Goal: Information Seeking & Learning: Learn about a topic

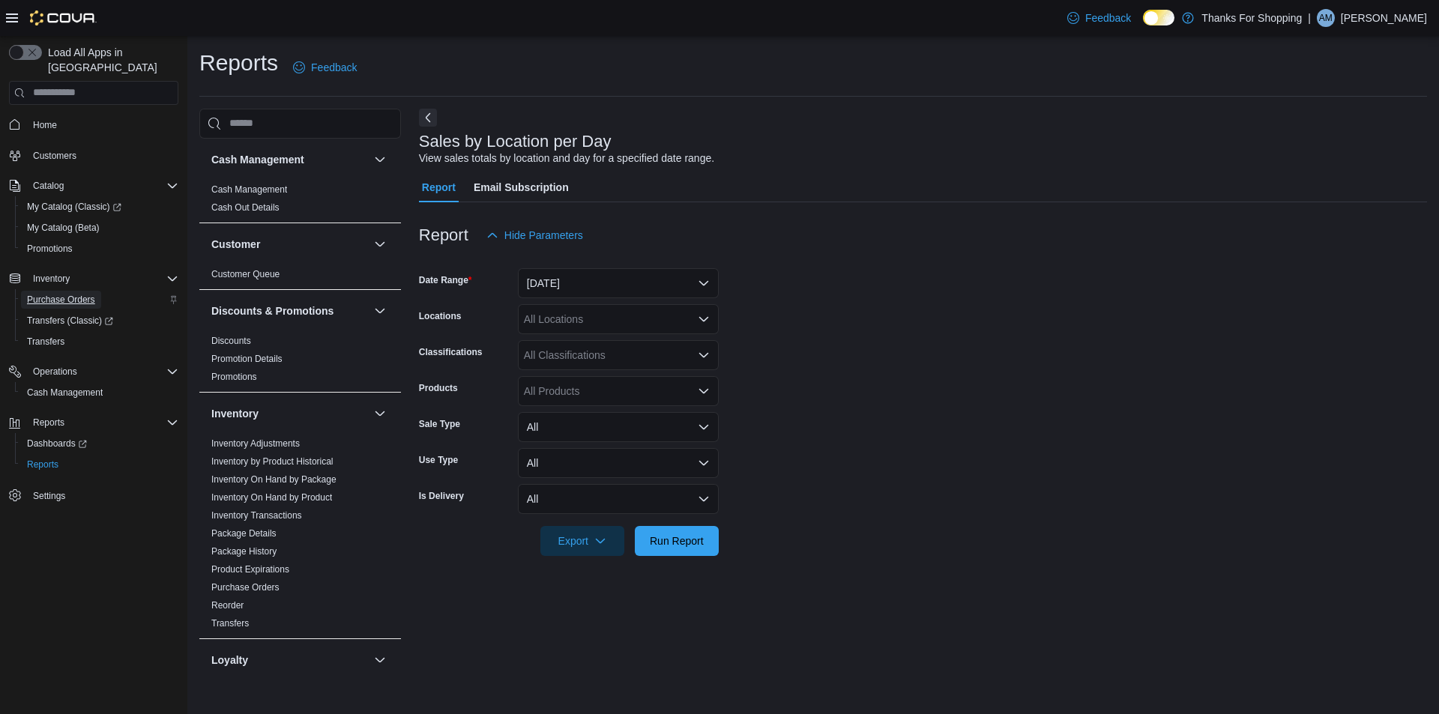
click at [65, 294] on span "Purchase Orders" at bounding box center [61, 300] width 68 height 12
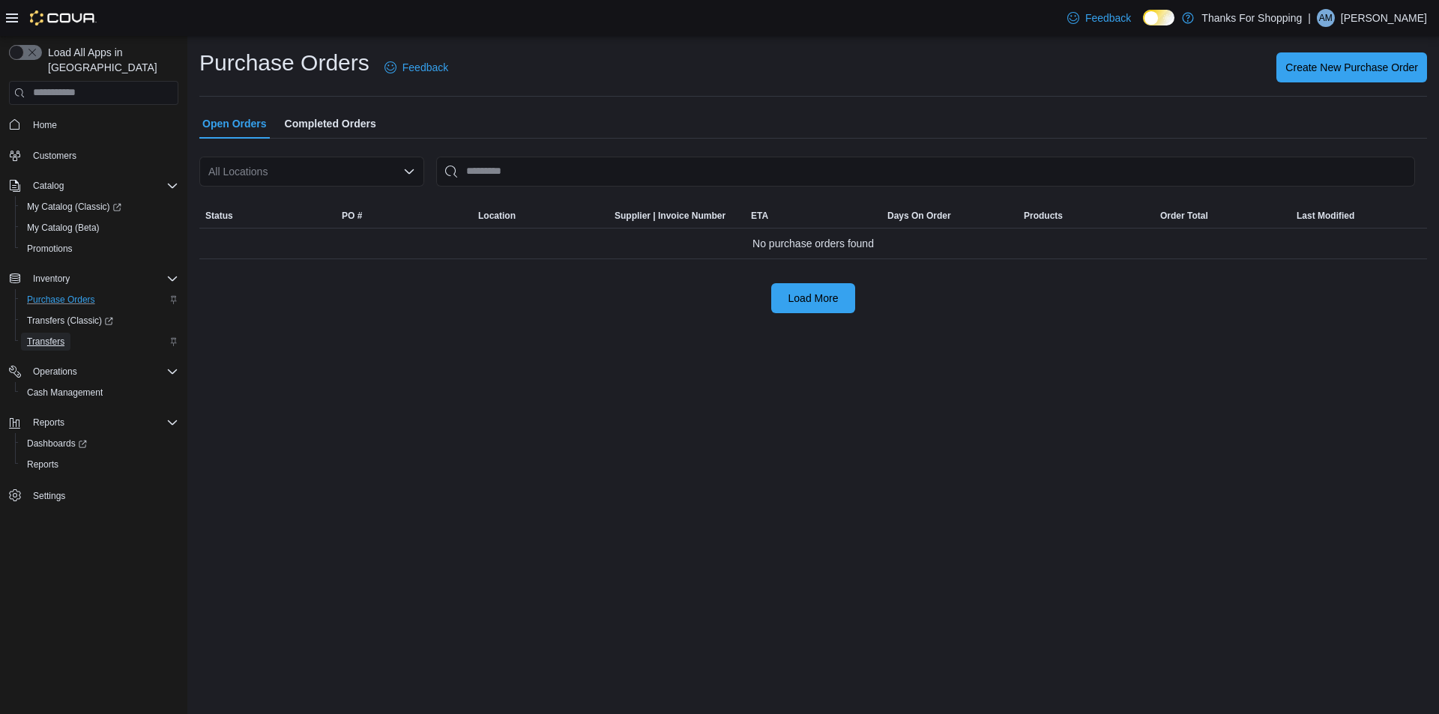
click at [56, 336] on span "Transfers" at bounding box center [45, 342] width 37 height 12
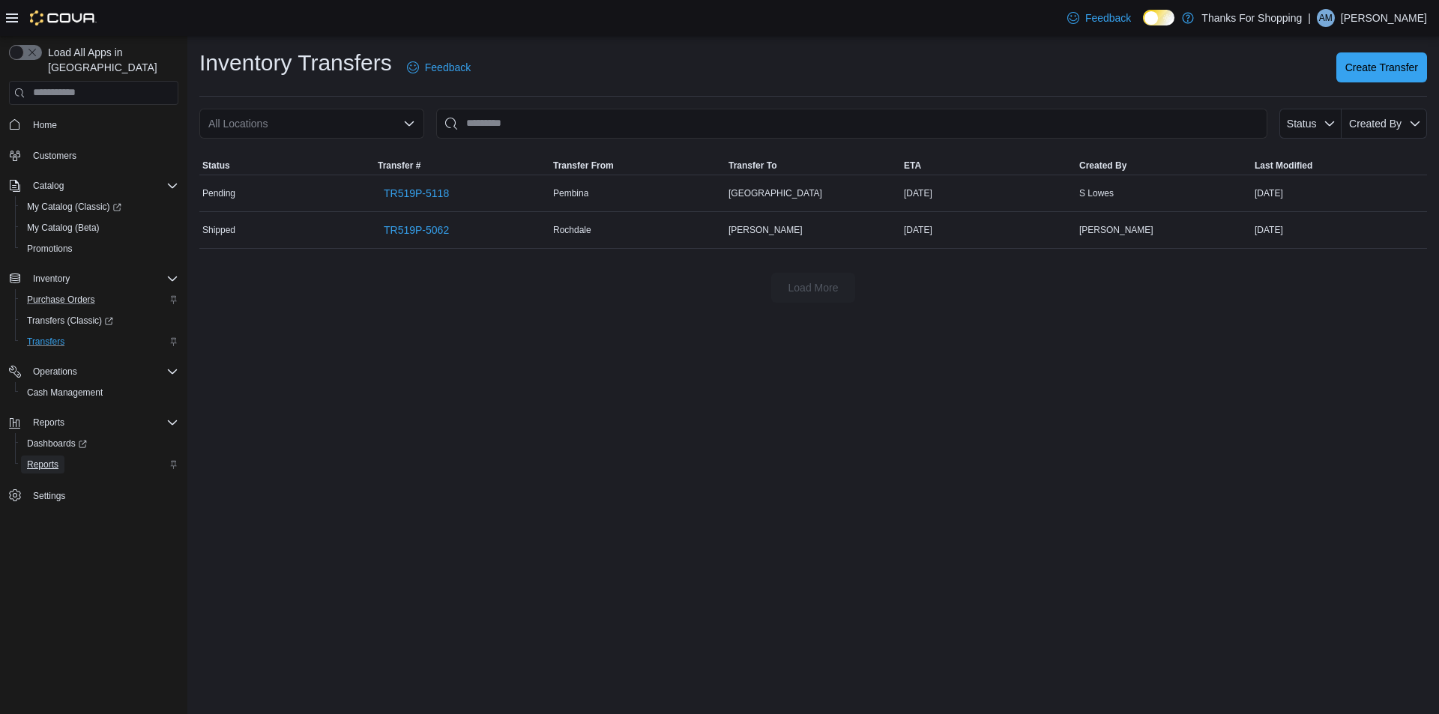
click at [51, 459] on span "Reports" at bounding box center [42, 465] width 31 height 12
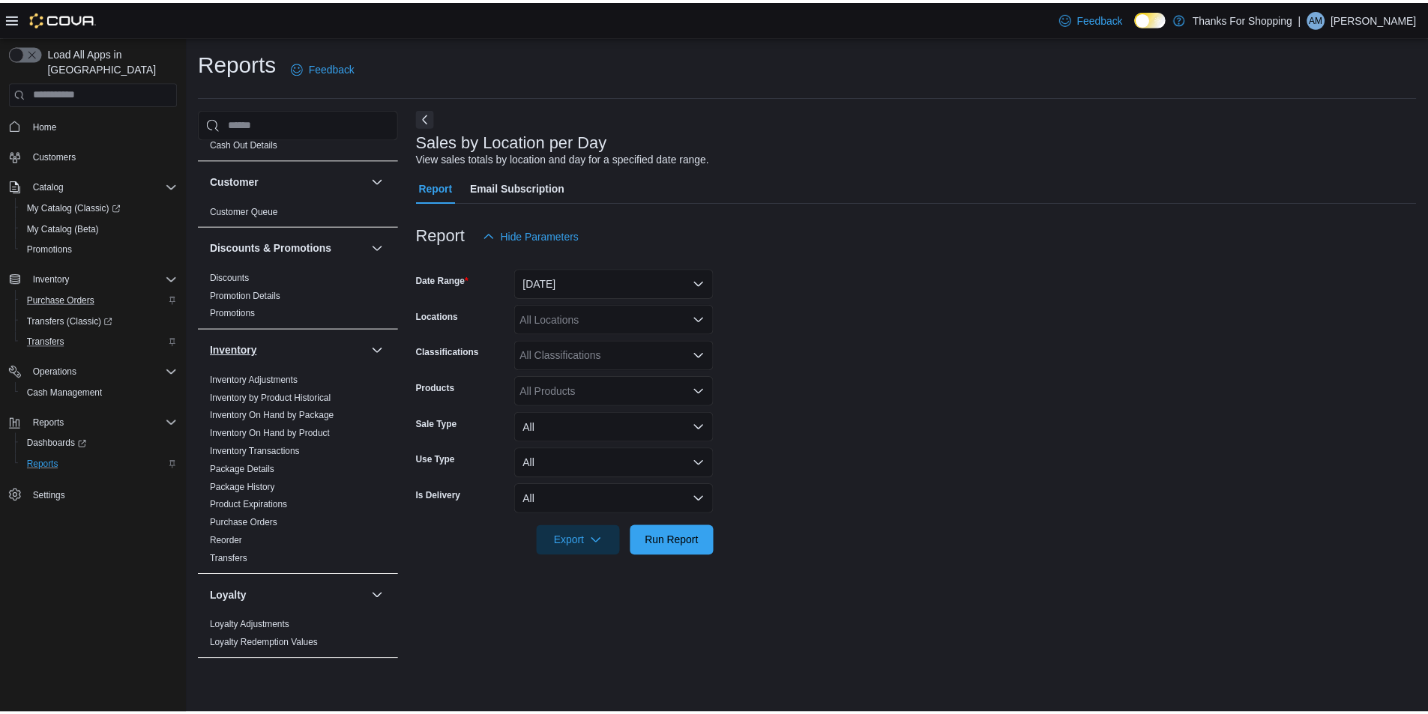
scroll to position [75, 0]
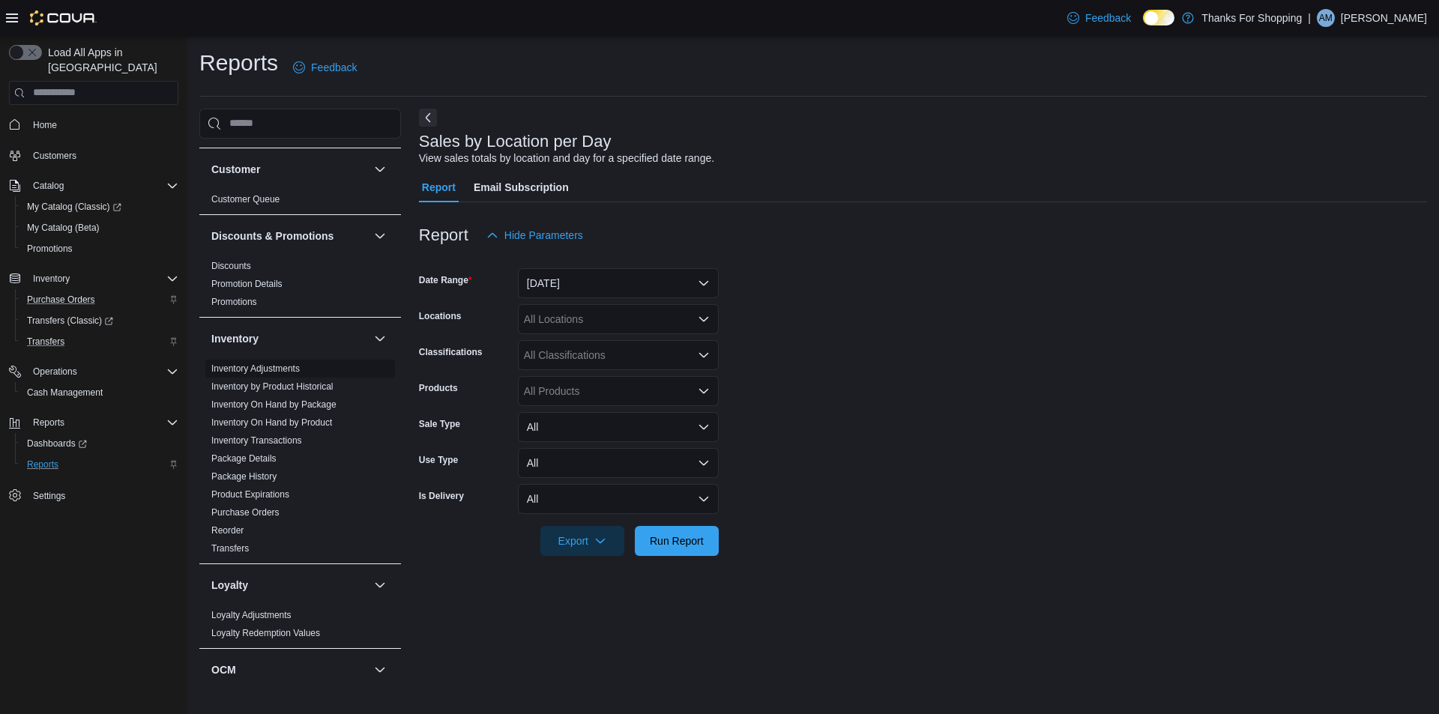
click at [256, 367] on link "Inventory Adjustments" at bounding box center [255, 369] width 88 height 10
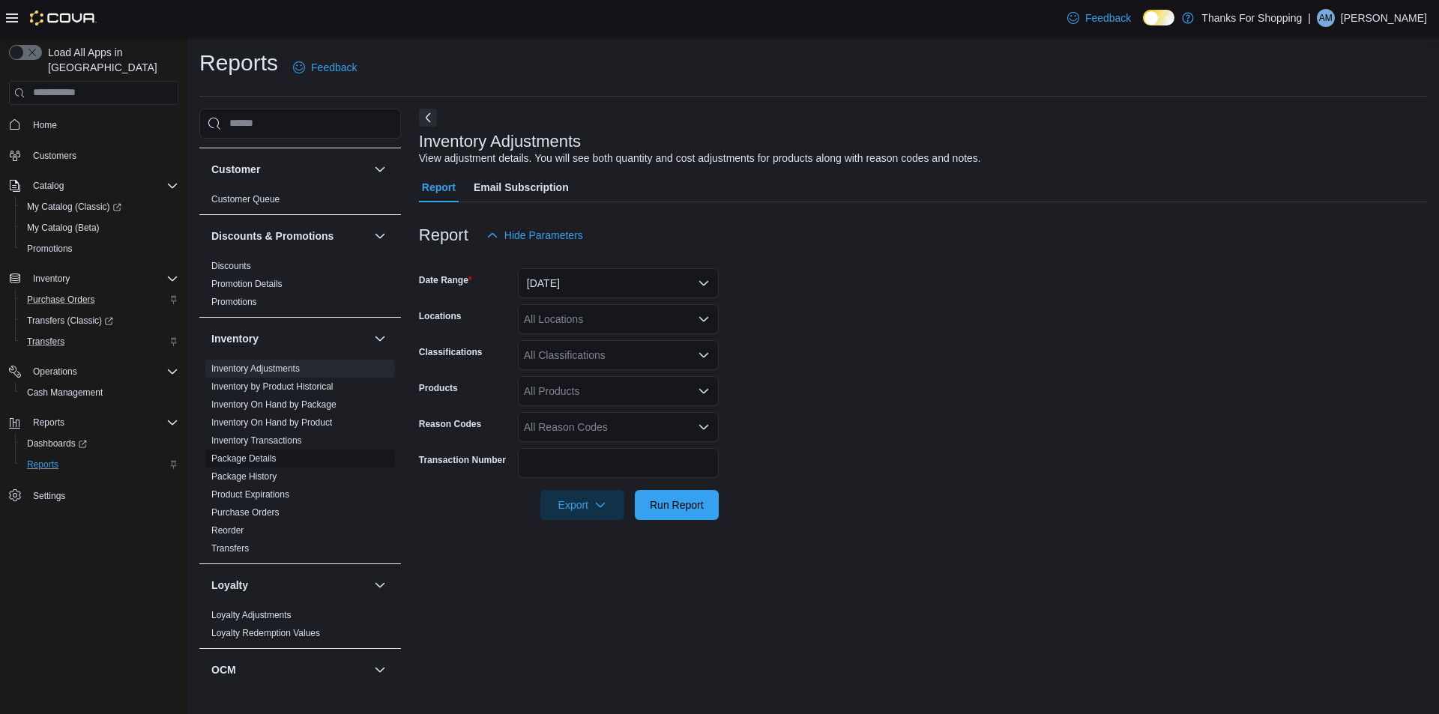
click at [270, 456] on link "Package Details" at bounding box center [243, 458] width 65 height 10
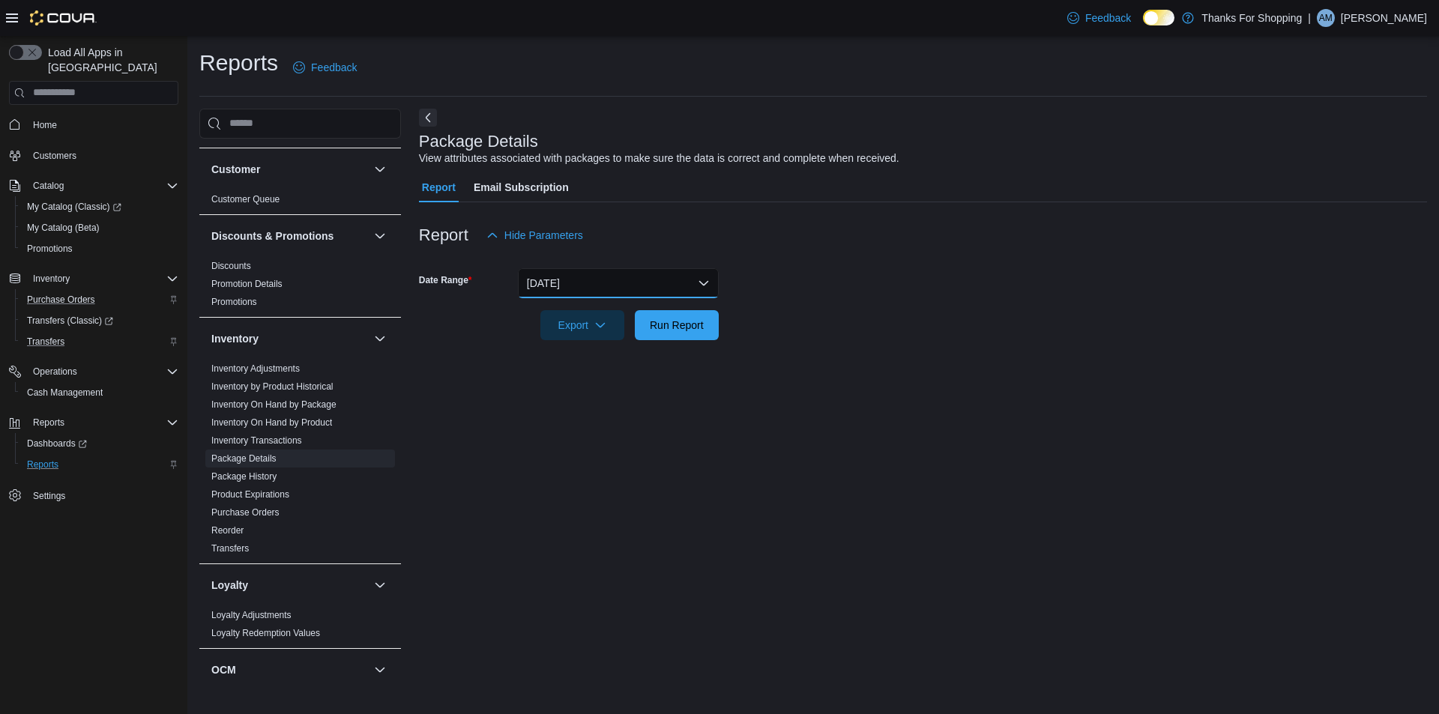
click at [633, 273] on button "[DATE]" at bounding box center [618, 283] width 201 height 30
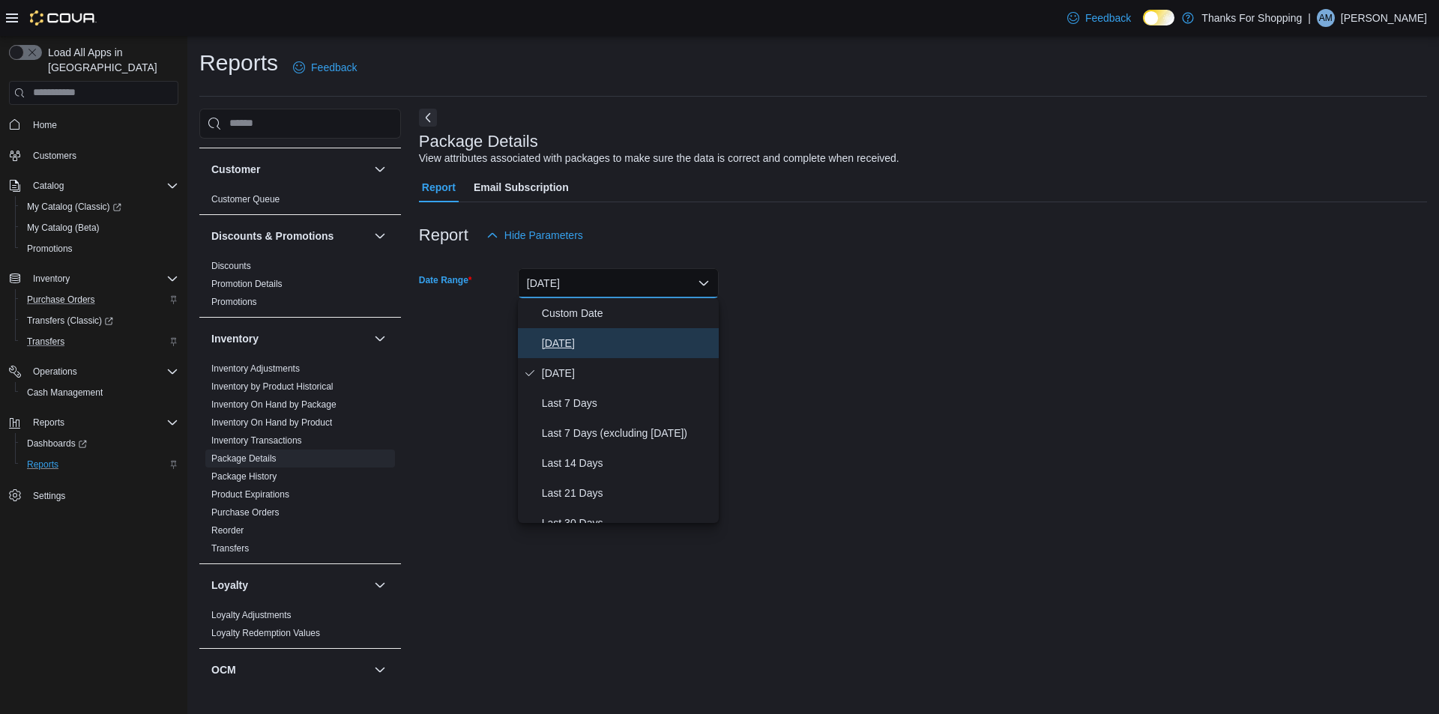
click at [579, 352] on button "[DATE]" at bounding box center [618, 343] width 201 height 30
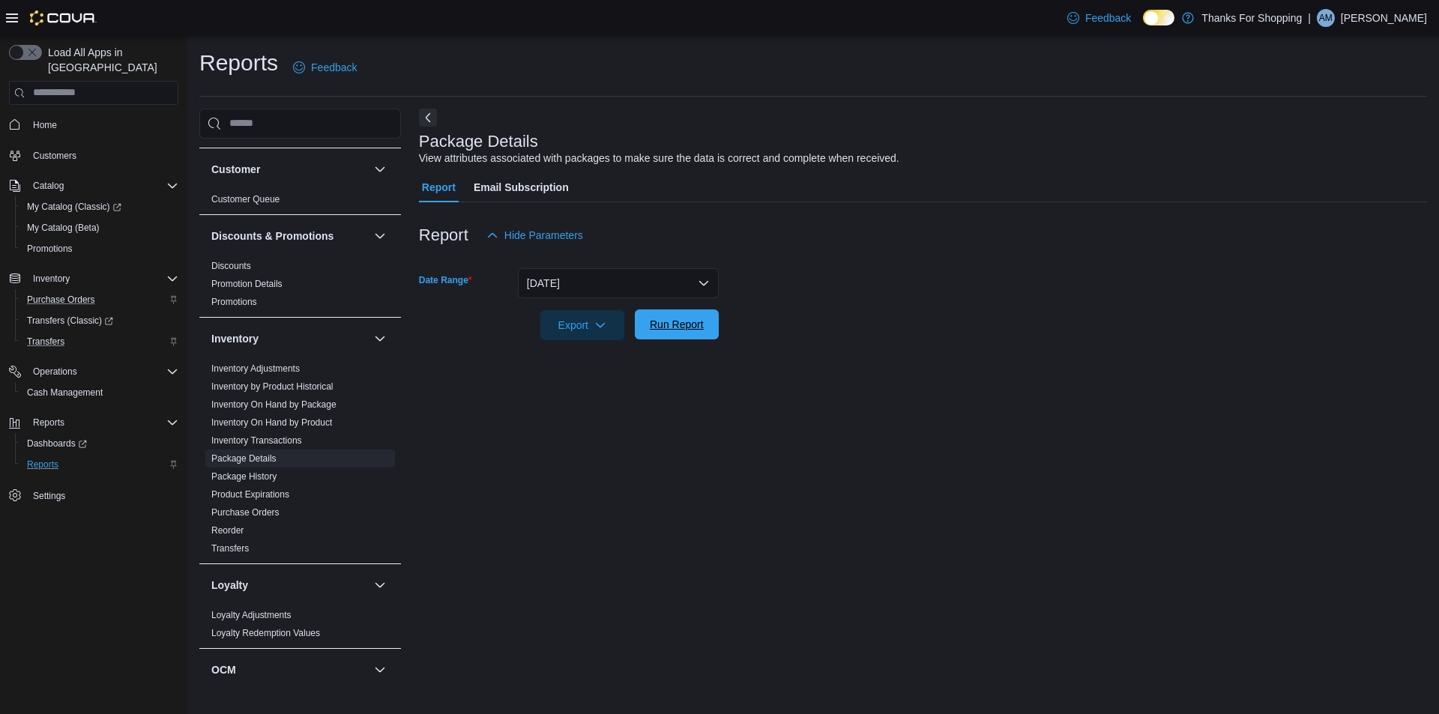
click at [646, 331] on span "Run Report" at bounding box center [677, 325] width 66 height 30
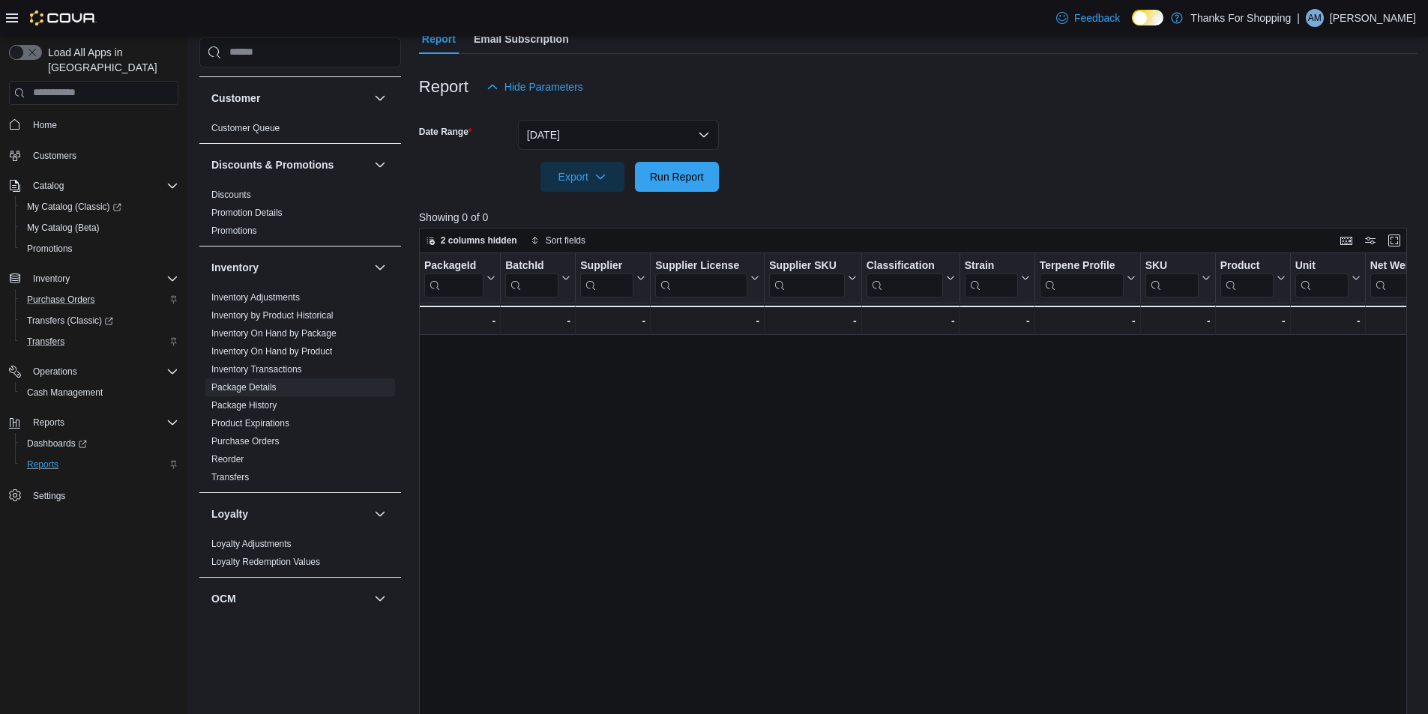
scroll to position [150, 0]
click at [260, 405] on link "Package History" at bounding box center [243, 405] width 65 height 10
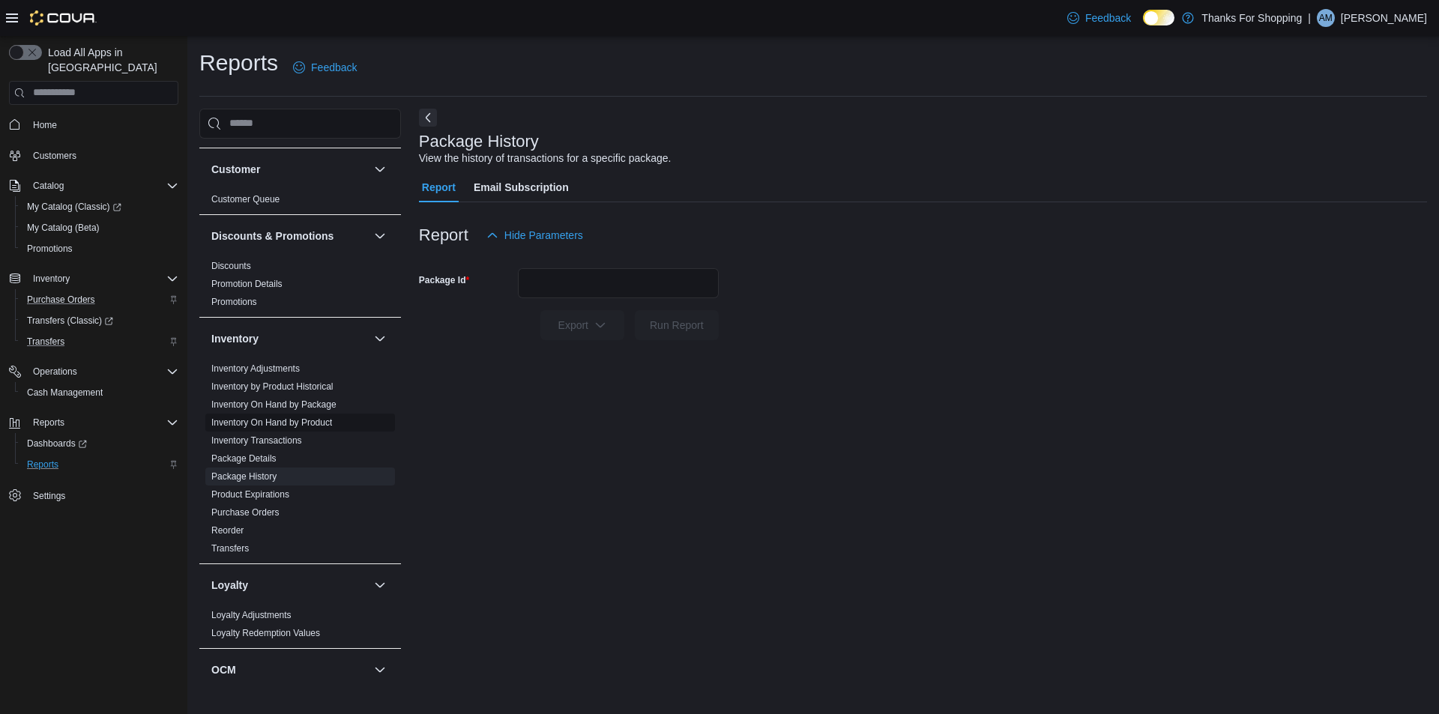
click at [321, 418] on link "Inventory On Hand by Product" at bounding box center [271, 423] width 121 height 10
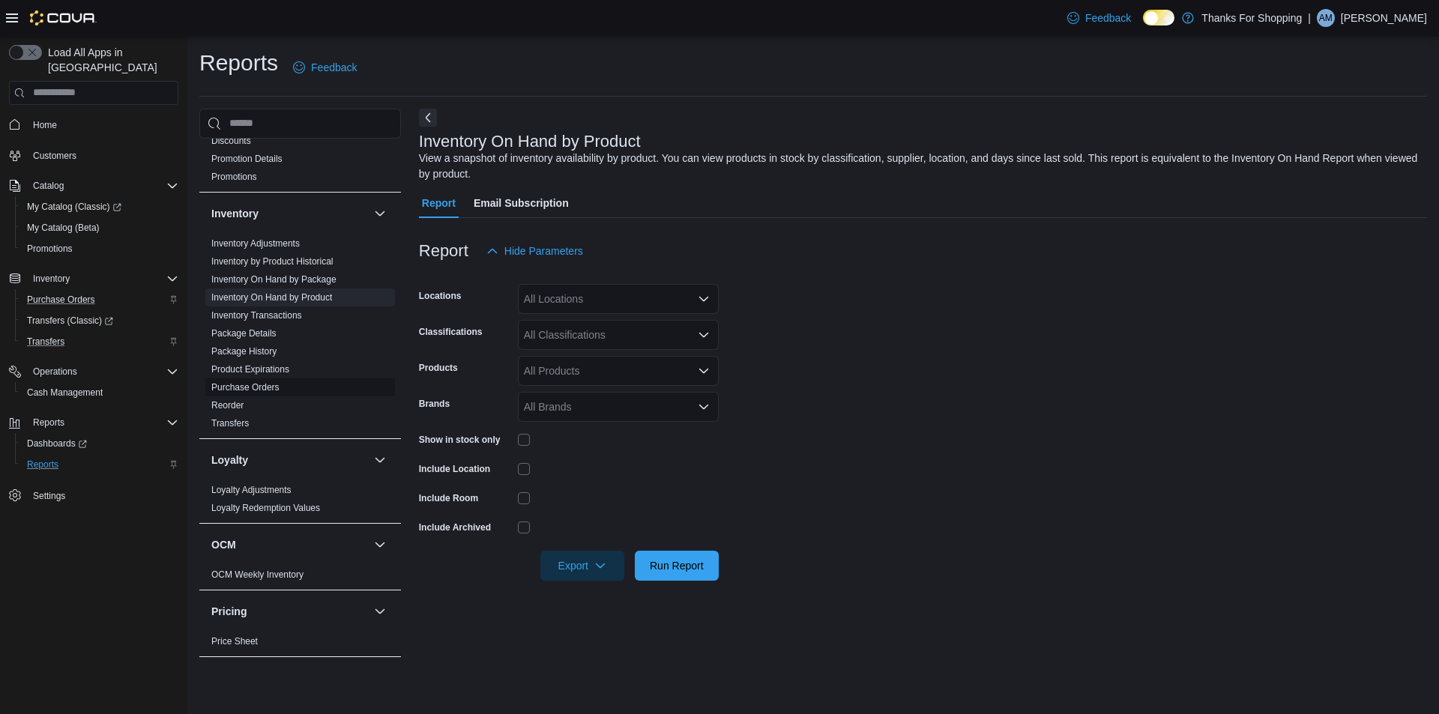
scroll to position [225, 0]
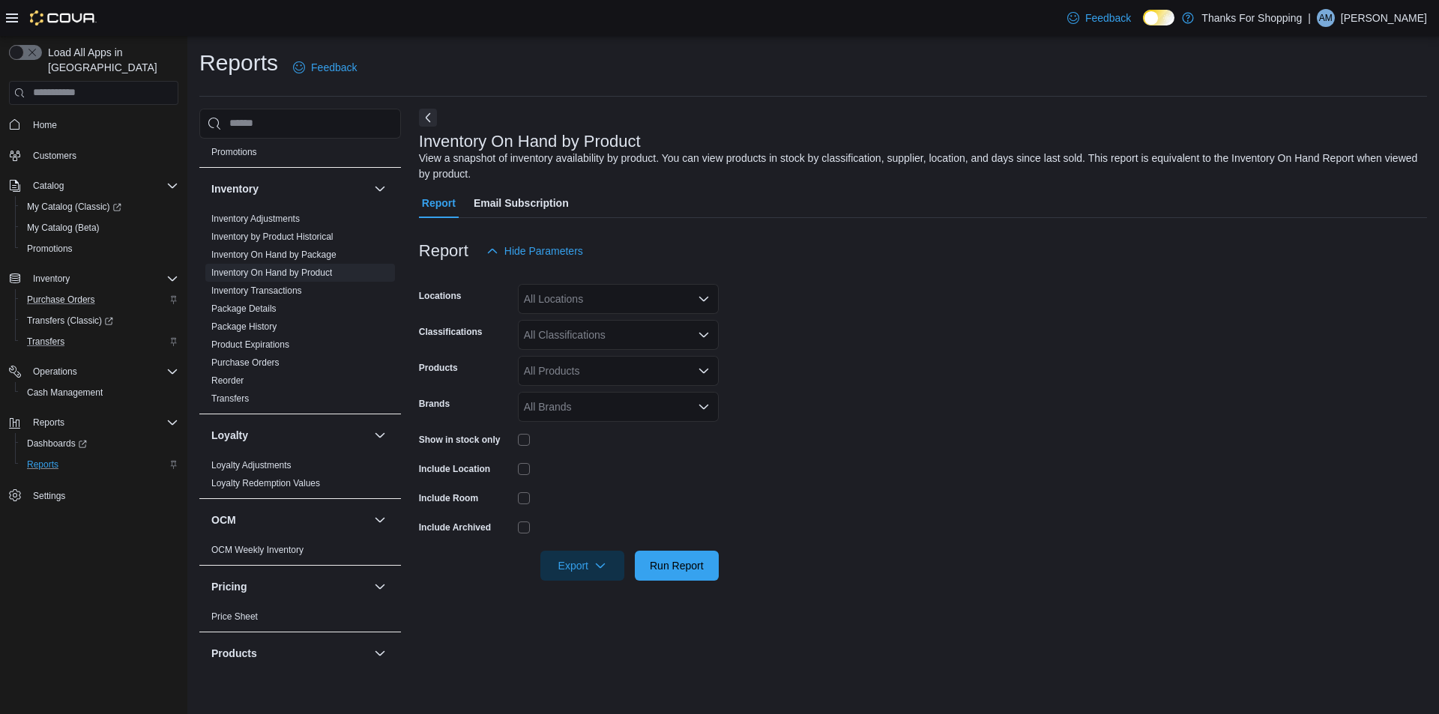
click at [576, 286] on div "All Locations" at bounding box center [618, 299] width 201 height 30
click at [573, 450] on span "Rochdale" at bounding box center [580, 447] width 44 height 15
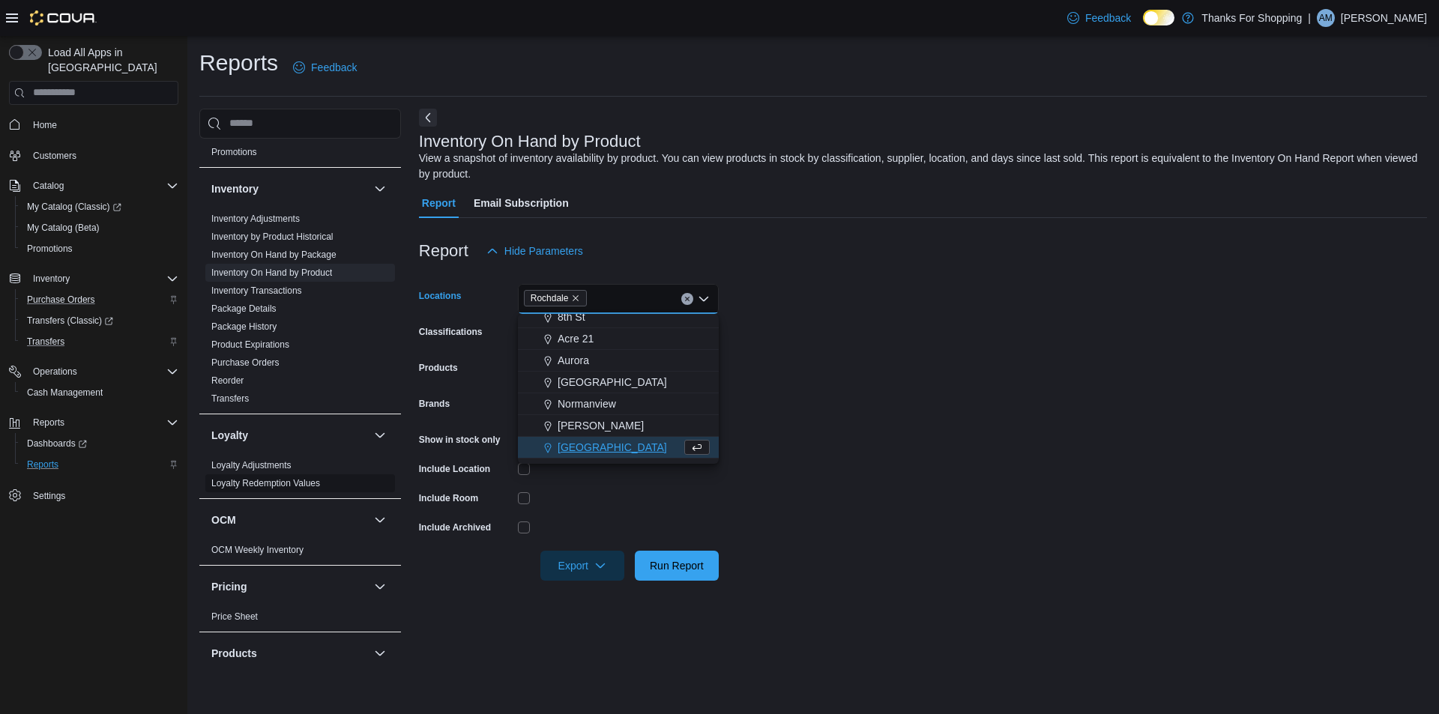
drag, startPoint x: 973, startPoint y: 395, endPoint x: 321, endPoint y: 482, distance: 657.9
click at [967, 399] on form "Locations [GEOGRAPHIC_DATA] Combo box. Selected. [GEOGRAPHIC_DATA]. Press Backs…" at bounding box center [923, 423] width 1008 height 315
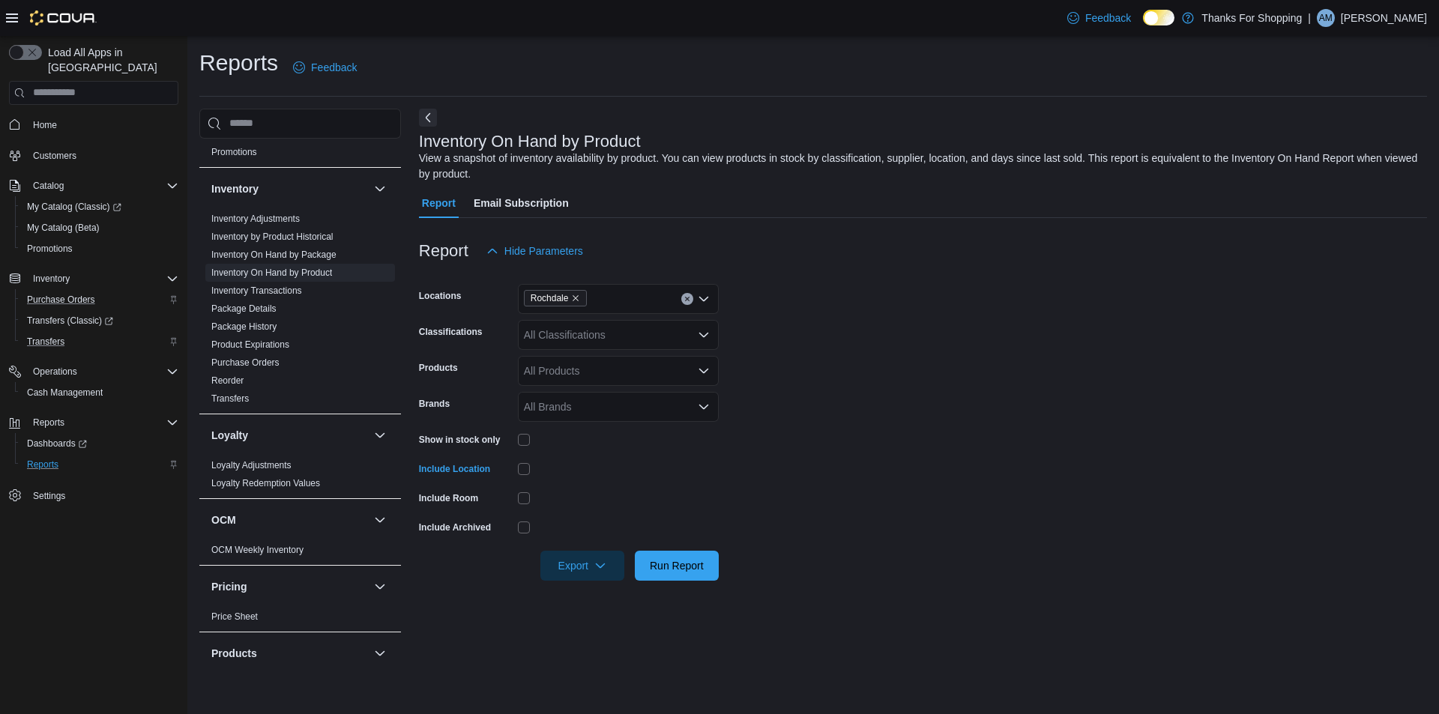
click at [591, 345] on div "All Classifications" at bounding box center [618, 335] width 201 height 30
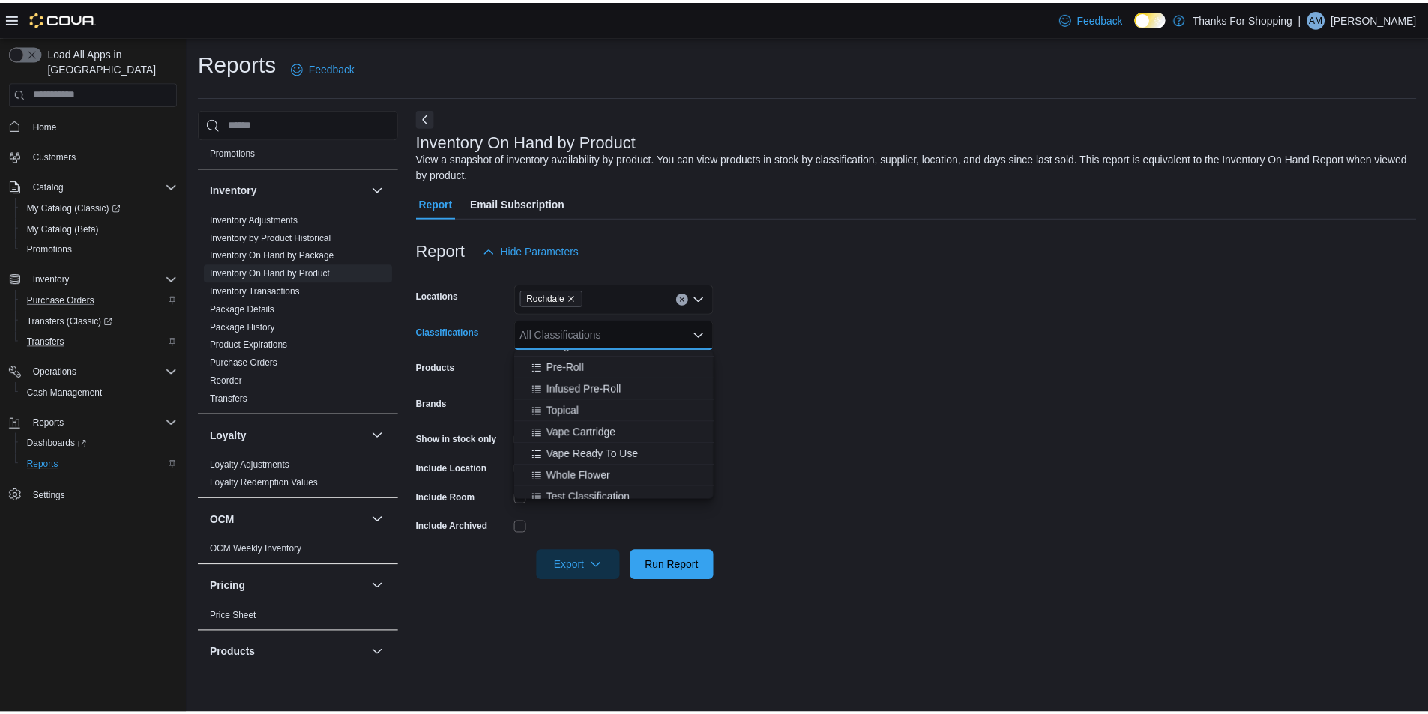
scroll to position [645, 0]
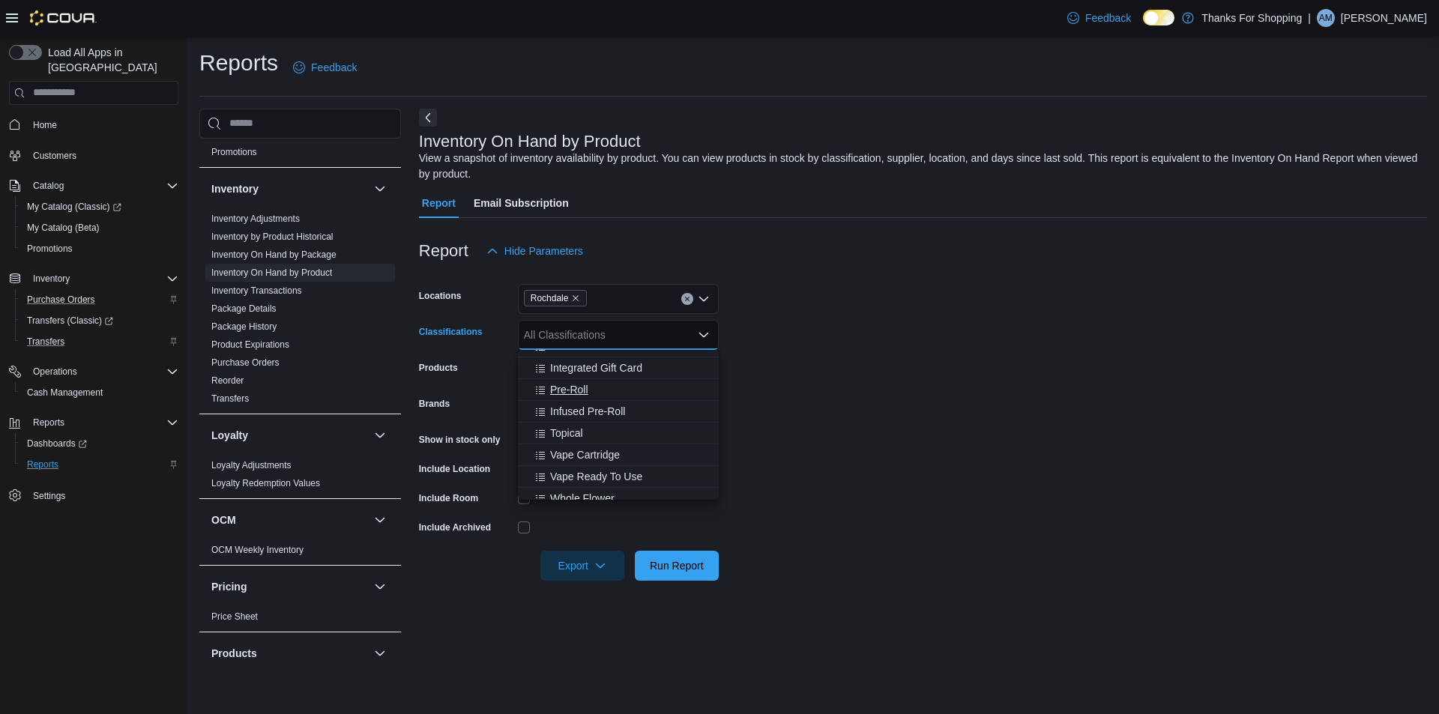
click at [570, 393] on span "Pre-Roll" at bounding box center [569, 389] width 38 height 15
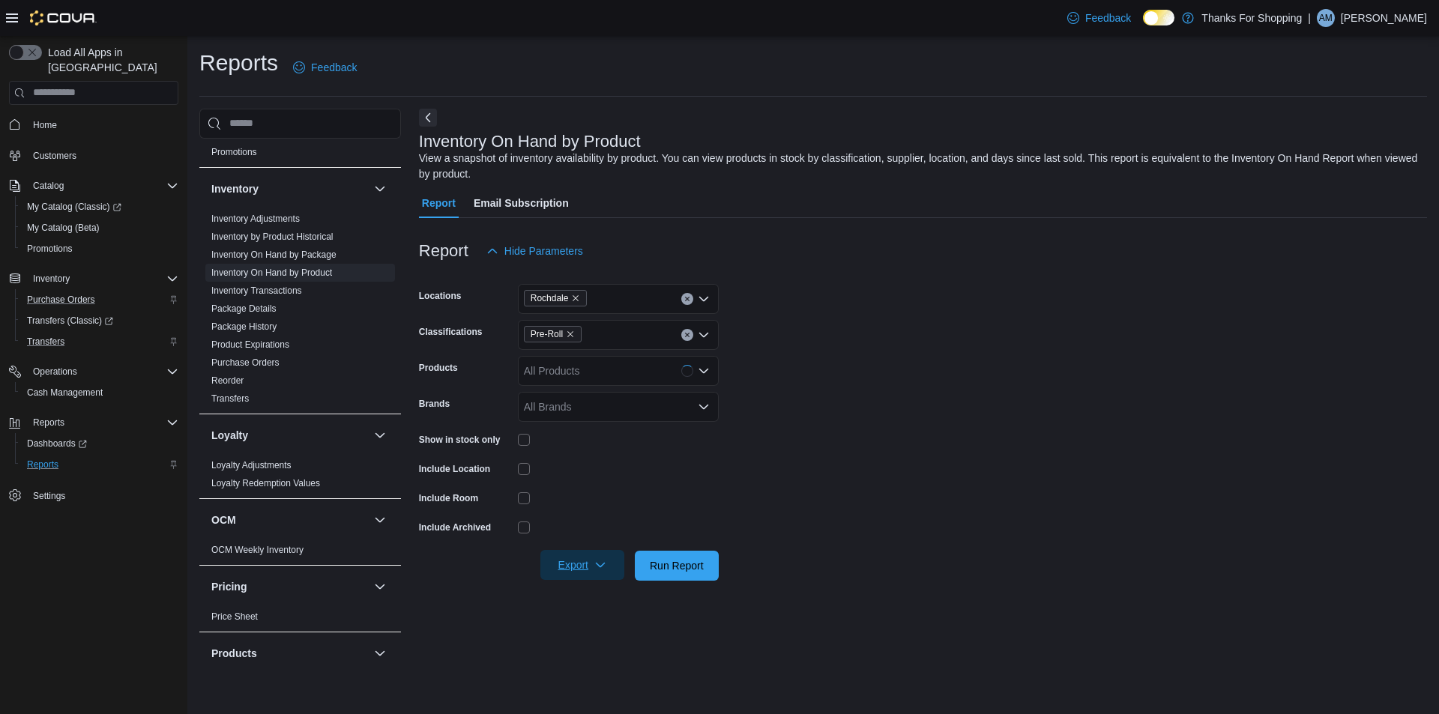
drag, startPoint x: 920, startPoint y: 435, endPoint x: 549, endPoint y: 558, distance: 390.2
click at [899, 446] on form "Locations Rochdale Classifications Pre-Roll Products All Products Brands All Br…" at bounding box center [923, 423] width 1008 height 315
click at [679, 558] on span "Run Report" at bounding box center [677, 565] width 66 height 30
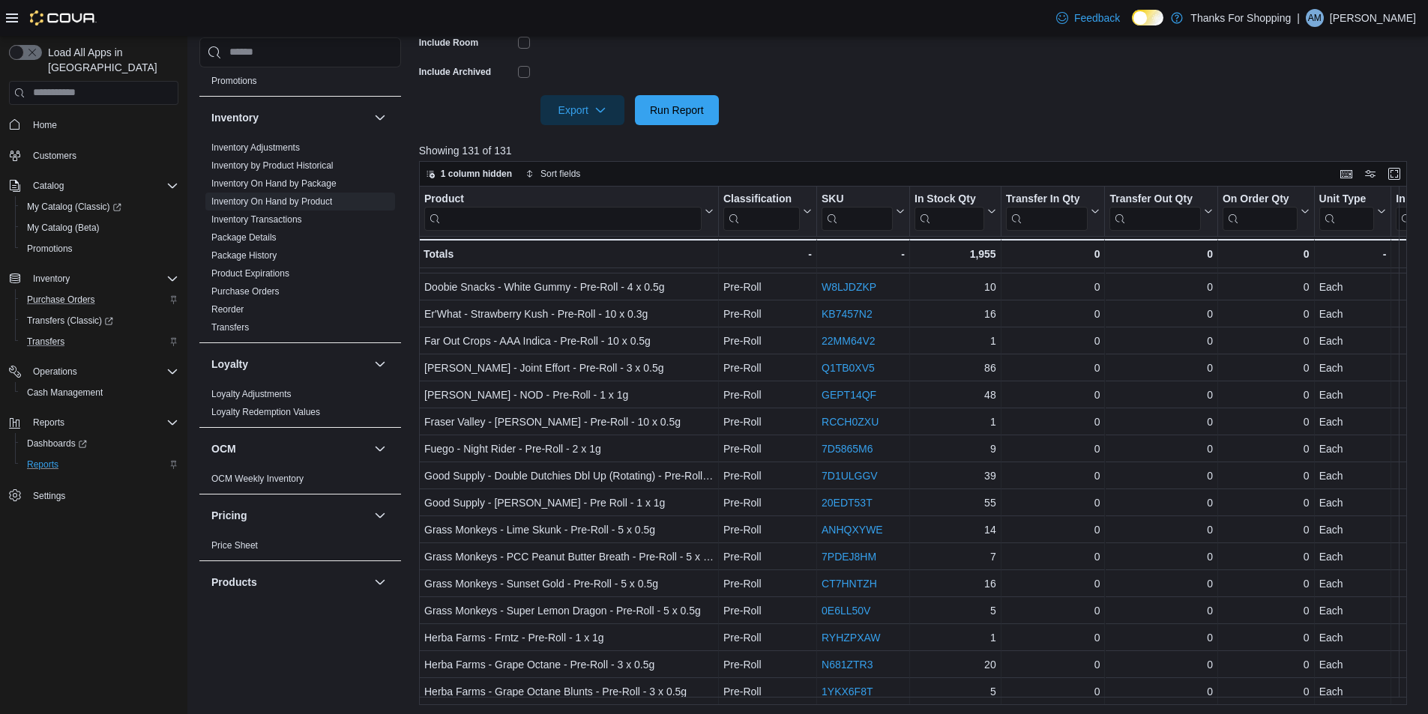
scroll to position [920, 0]
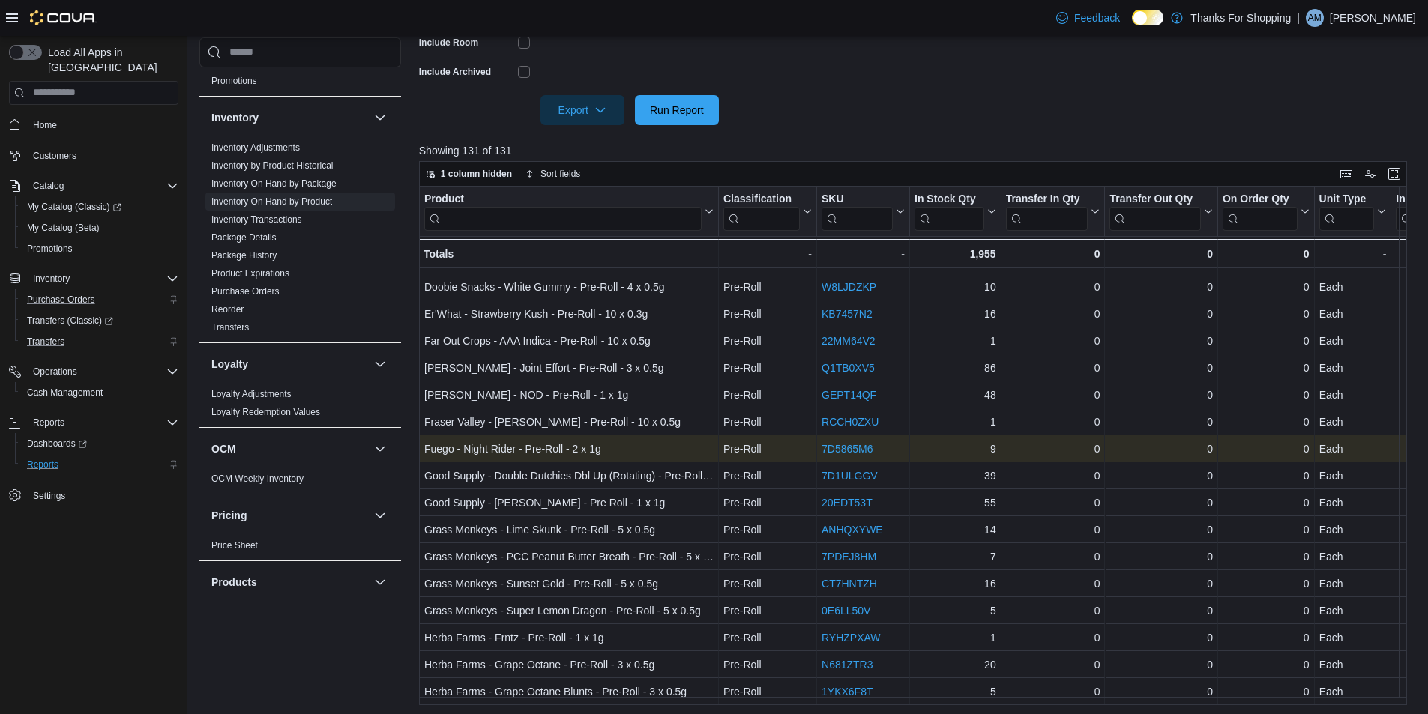
click at [842, 443] on link "7D5865M6" at bounding box center [848, 449] width 52 height 12
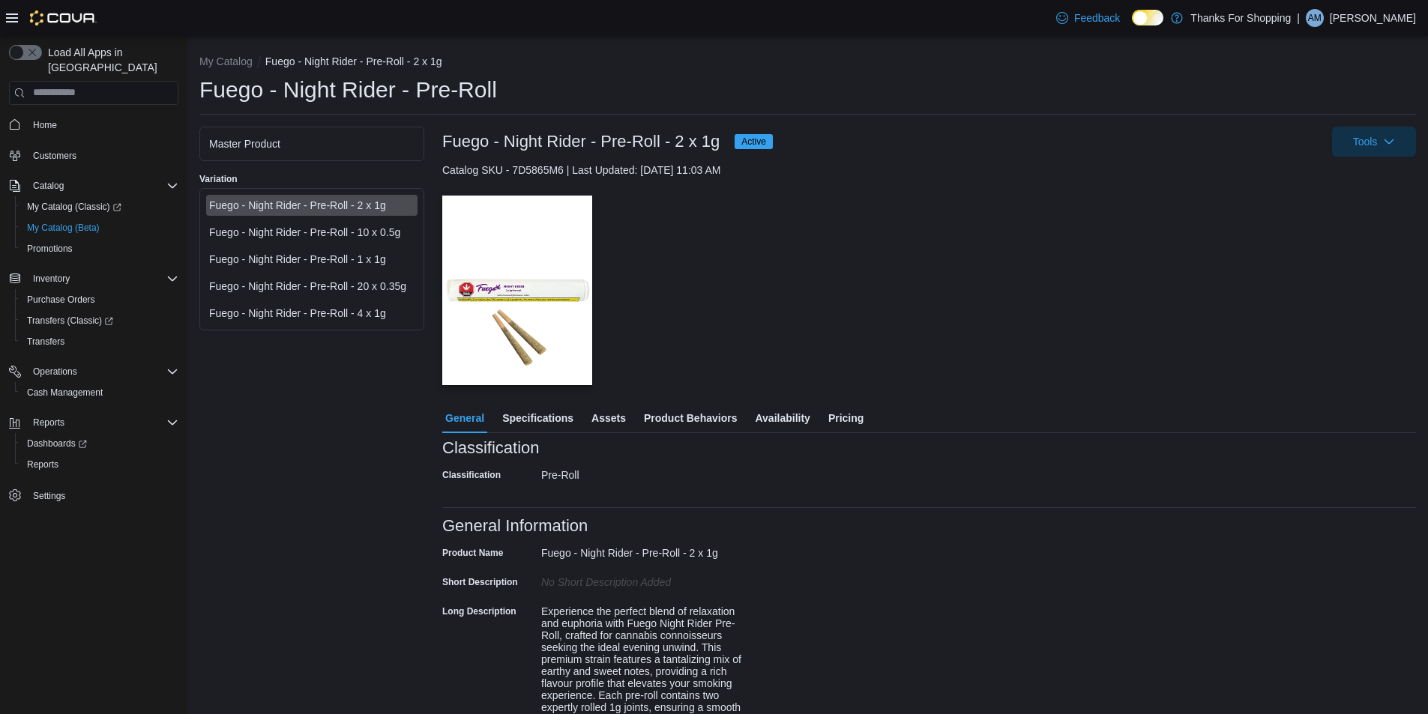
click at [755, 139] on span "Active" at bounding box center [753, 141] width 25 height 13
click at [1376, 148] on span "Tools" at bounding box center [1365, 140] width 25 height 15
click at [1356, 22] on div "| AM Alec Morrow" at bounding box center [1356, 18] width 119 height 18
click at [1120, 184] on div at bounding box center [929, 187] width 974 height 18
